Goal: Task Accomplishment & Management: Complete application form

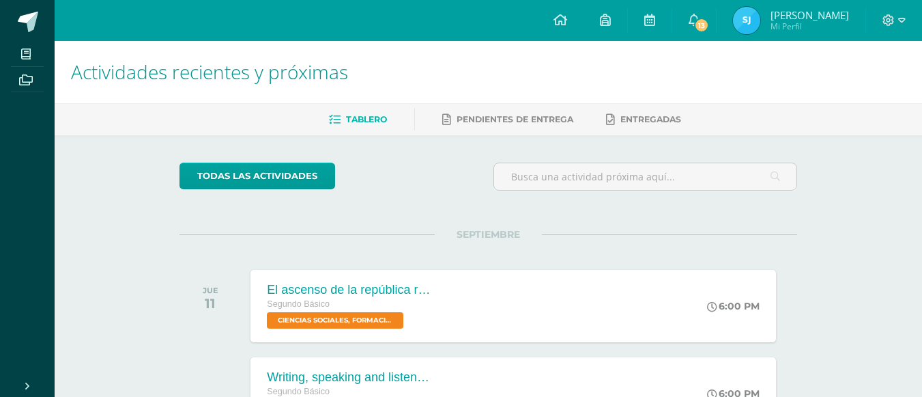
click at [747, 22] on img at bounding box center [746, 20] width 27 height 27
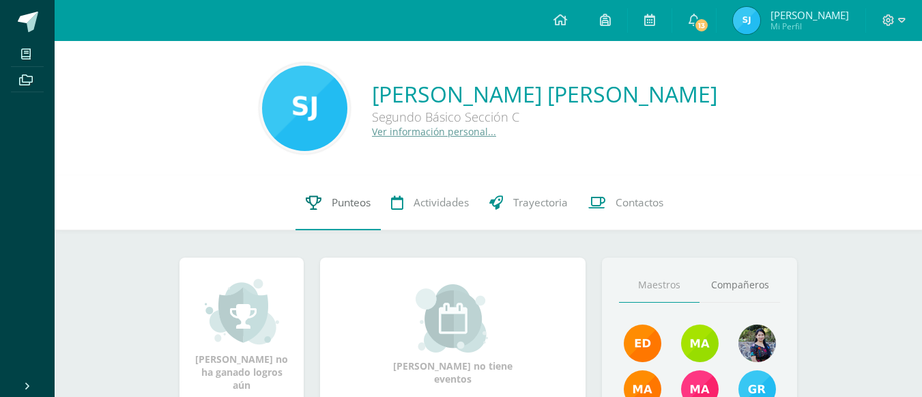
click at [332, 217] on link "Punteos" at bounding box center [338, 202] width 85 height 55
click at [429, 205] on span "Actividades" at bounding box center [441, 202] width 55 height 14
click at [497, 119] on div "Segundo Básico Sección C" at bounding box center [544, 117] width 345 height 16
click at [364, 126] on div "Sandra Yesica Paola Julajuj Cojtín Segundo Básico Sección C Ver información per…" at bounding box center [489, 108] width 846 height 91
click at [694, 26] on span "13" at bounding box center [701, 25] width 15 height 15
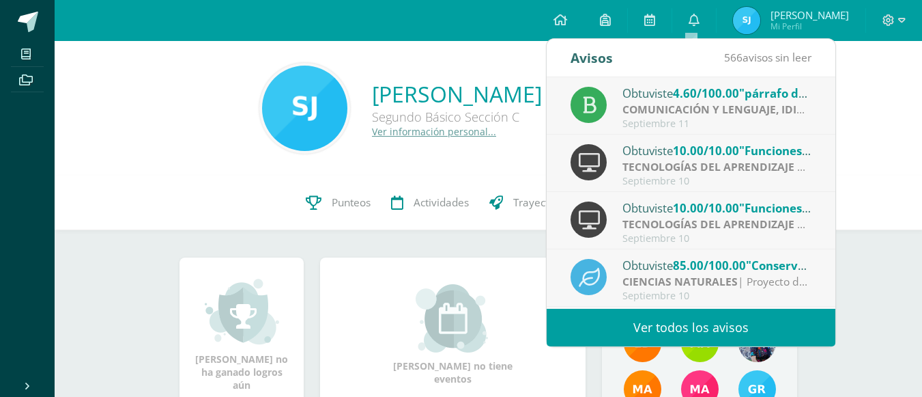
click at [836, 102] on div "Avisos 566 avisos sin leer Avisos Obtuviste 4.60/100.00 "párrafo de secuencia" …" at bounding box center [691, 192] width 290 height 309
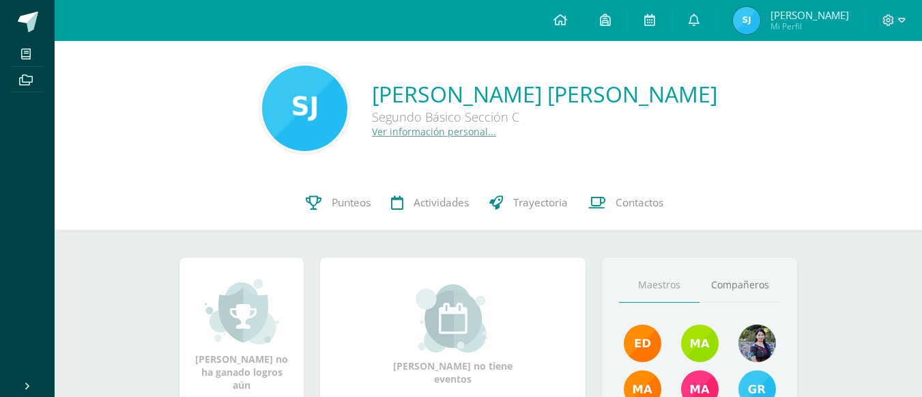
click at [868, 99] on div "Sandra Yesica Paola Julajuj Cojtín Segundo Básico Sección C Ver información per…" at bounding box center [489, 108] width 846 height 91
click at [784, 24] on span "Mi Perfil" at bounding box center [810, 26] width 79 height 12
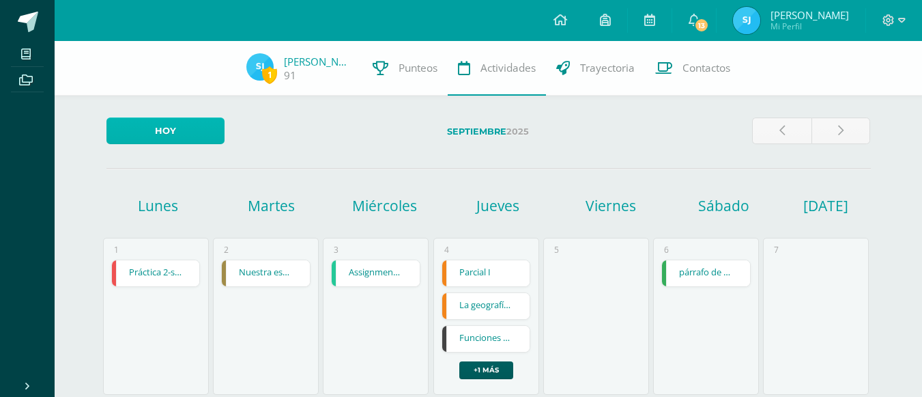
click at [171, 134] on link "Hoy" at bounding box center [165, 130] width 118 height 27
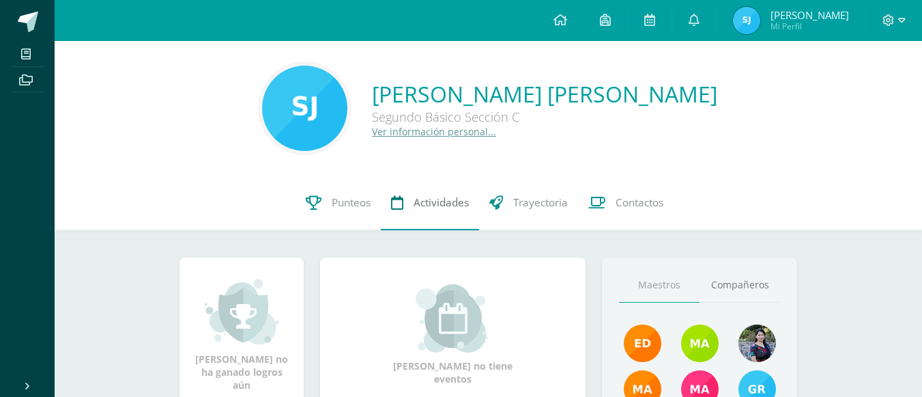
click at [453, 207] on span "Actividades" at bounding box center [441, 202] width 55 height 14
click at [449, 204] on span "Actividades" at bounding box center [441, 202] width 55 height 14
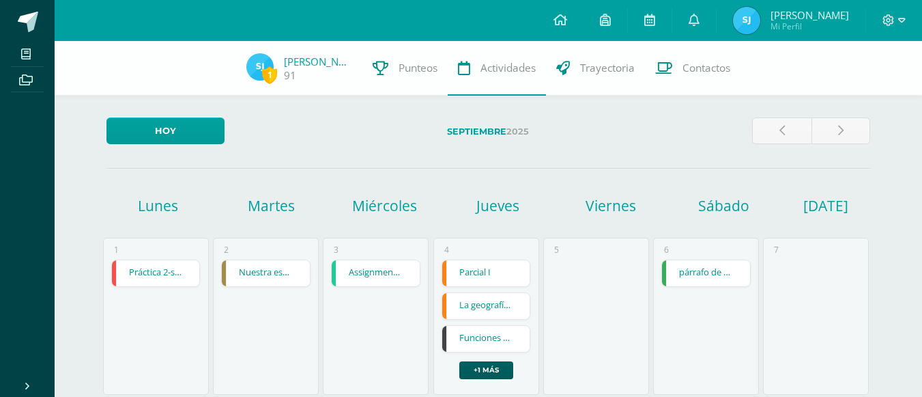
click at [177, 266] on link "Práctica 2-suma,resta, multiplicación de división" at bounding box center [156, 273] width 88 height 26
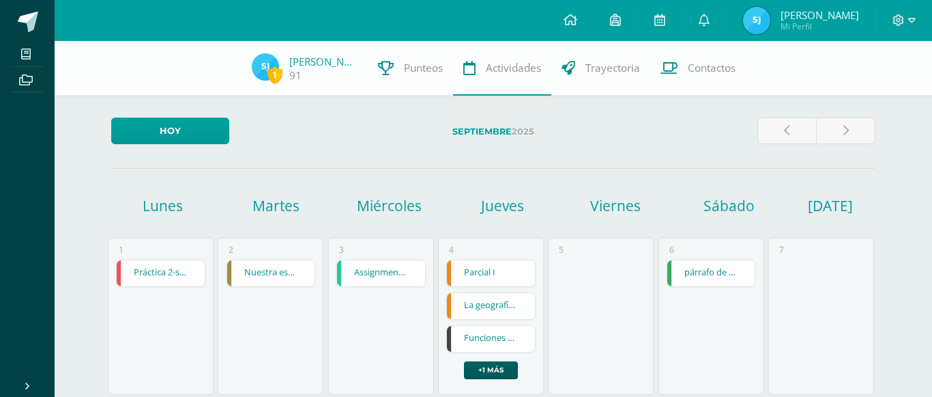
click at [177, 266] on div "Práctica 2-suma,resta, multiplicación de división MATEMÁTICAS Cargando contenido" at bounding box center [466, 199] width 922 height 206
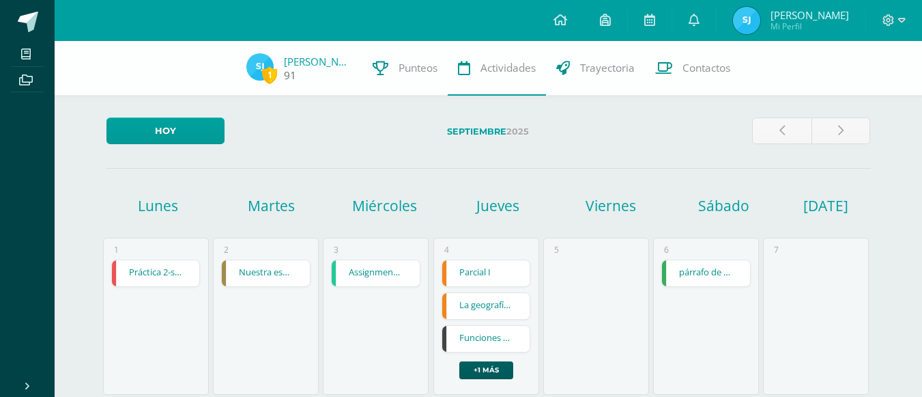
click at [324, 72] on div "91" at bounding box center [318, 75] width 68 height 14
click at [281, 69] on span "1 Sandra Julajuj 91" at bounding box center [299, 68] width 126 height 31
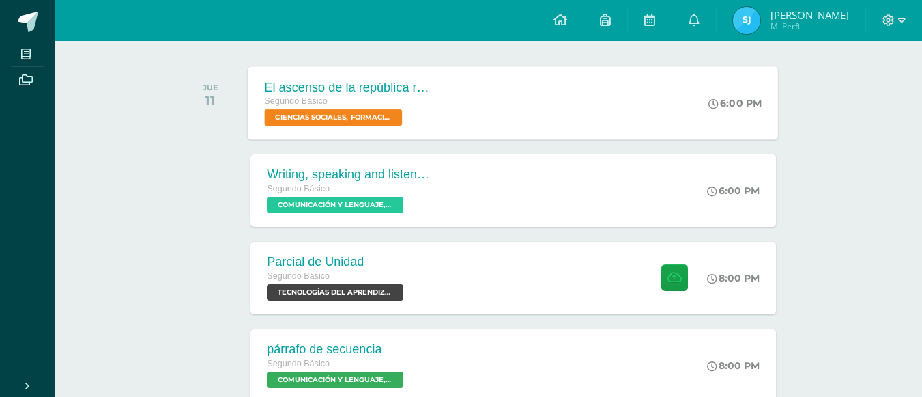
scroll to position [203, 0]
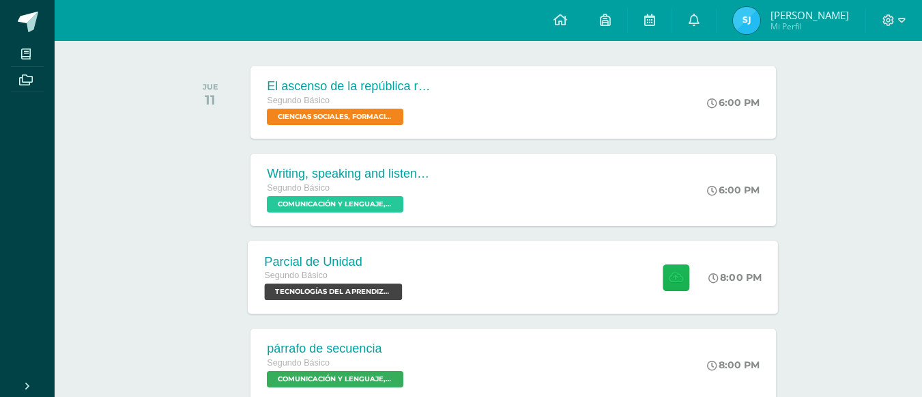
click at [669, 276] on icon at bounding box center [676, 277] width 14 height 12
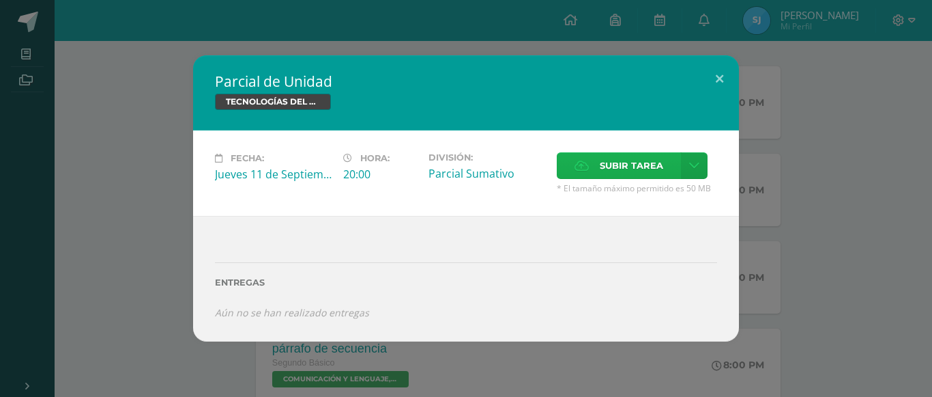
click at [630, 156] on span "Subir tarea" at bounding box center [631, 165] width 63 height 25
click at [0, 0] on input "Subir tarea" at bounding box center [0, 0] width 0 height 0
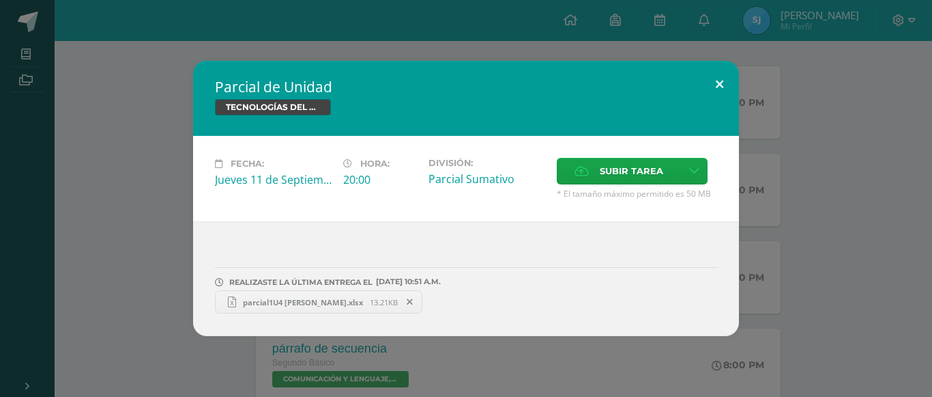
click at [724, 81] on button at bounding box center [719, 84] width 39 height 46
